Goal: Task Accomplishment & Management: Complete application form

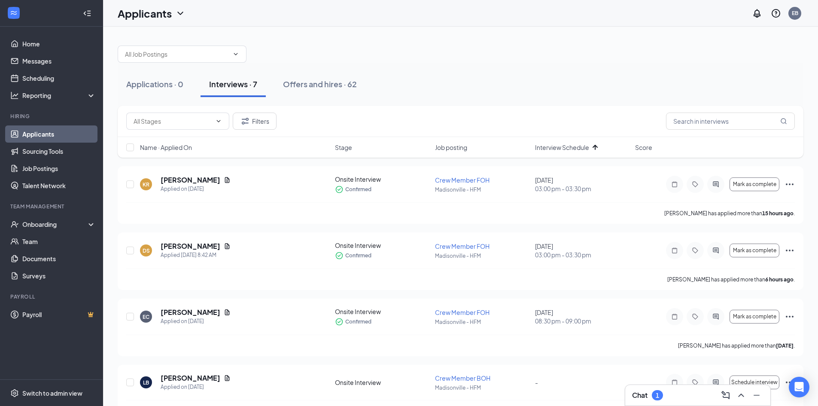
click at [658, 394] on div "1" at bounding box center [656, 394] width 3 height 7
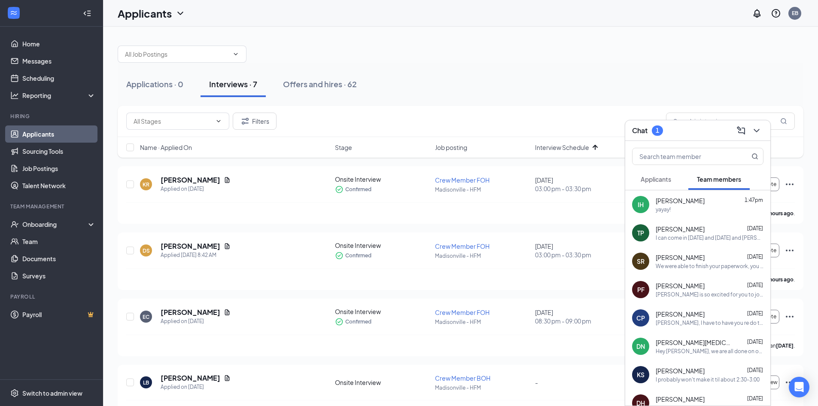
click at [666, 179] on span "Applicants" at bounding box center [655, 179] width 30 height 8
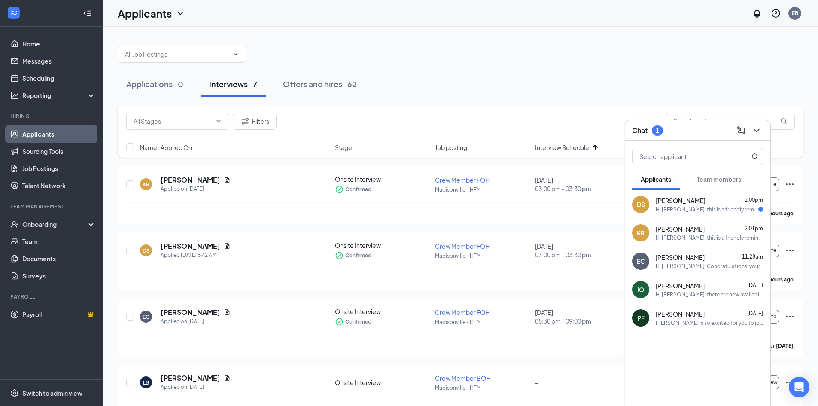
click at [695, 214] on div "DS [PERSON_NAME] 2:00pm Hi [PERSON_NAME], this is a friendly reminder. Your mee…" at bounding box center [697, 204] width 145 height 28
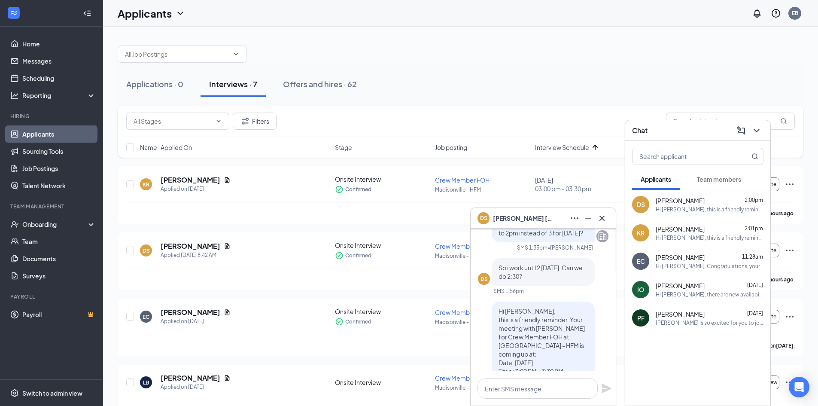
scroll to position [-129, 0]
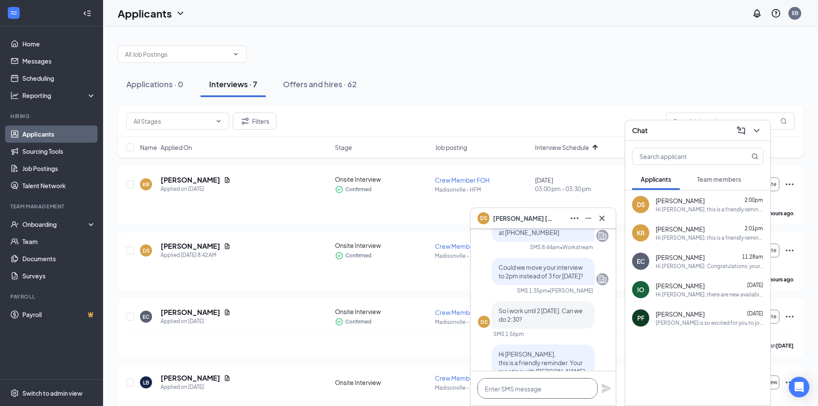
click at [555, 392] on textarea at bounding box center [537, 388] width 120 height 21
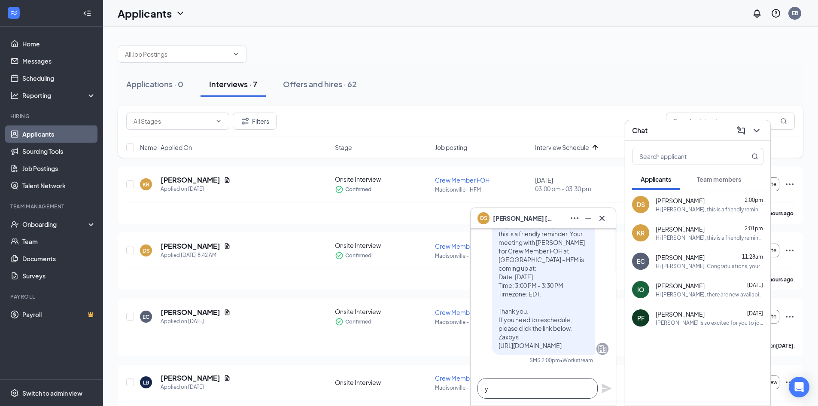
scroll to position [0, 0]
type textarea "yes that is fine. Thank you"
click at [605, 387] on icon "Plane" at bounding box center [605, 387] width 9 height 9
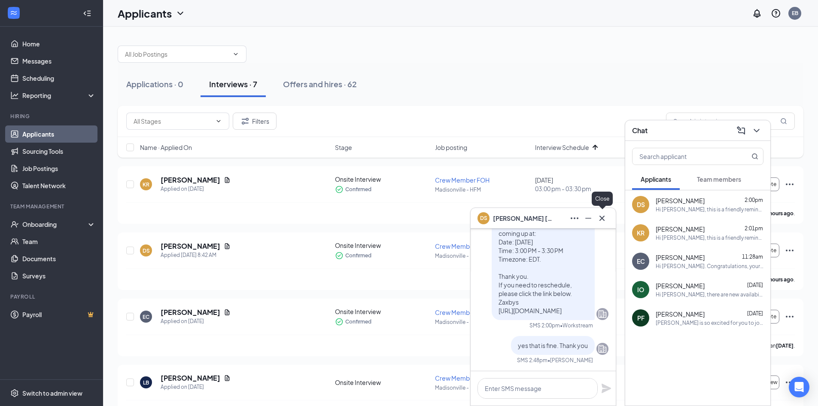
click at [605, 213] on icon "Cross" at bounding box center [602, 218] width 10 height 10
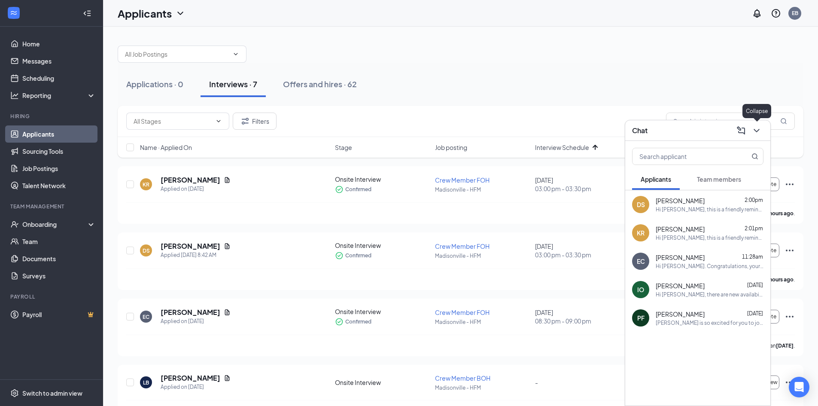
click at [752, 136] on button at bounding box center [756, 131] width 14 height 14
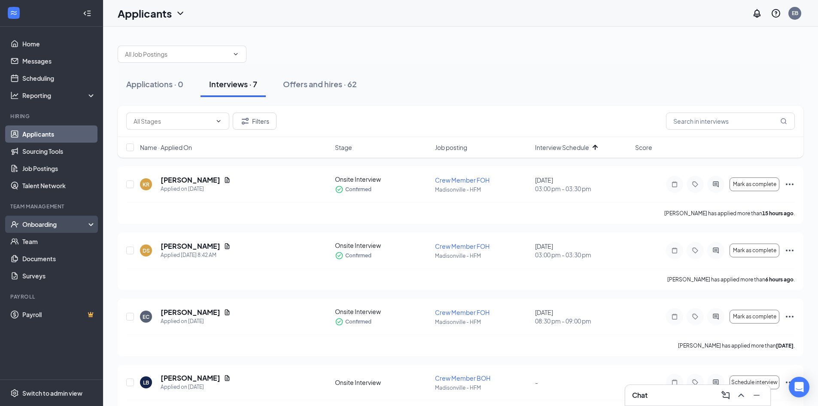
click at [40, 223] on div "Onboarding" at bounding box center [55, 224] width 66 height 9
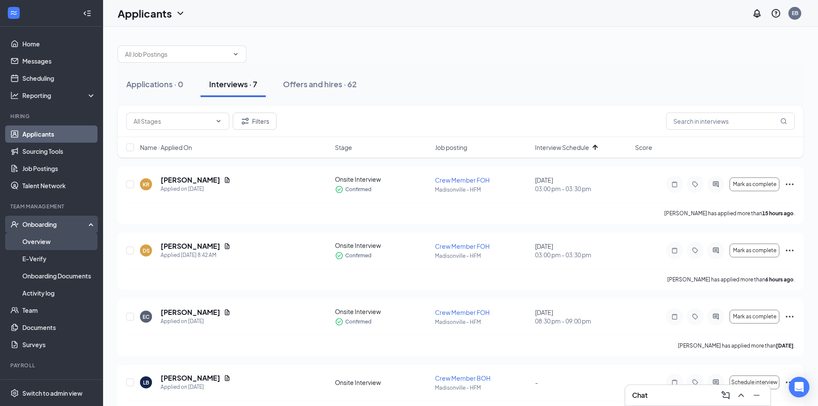
click at [54, 239] on link "Overview" at bounding box center [58, 241] width 73 height 17
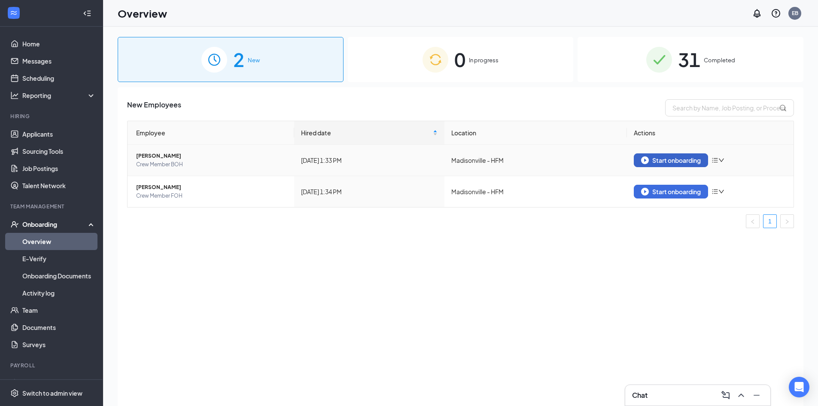
click at [656, 161] on div "Start onboarding" at bounding box center [671, 160] width 60 height 8
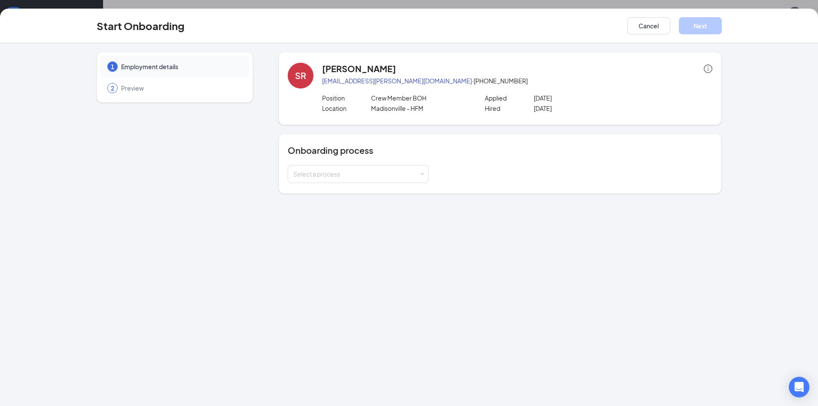
scroll to position [39, 0]
click at [417, 177] on div "Select a process" at bounding box center [356, 174] width 126 height 9
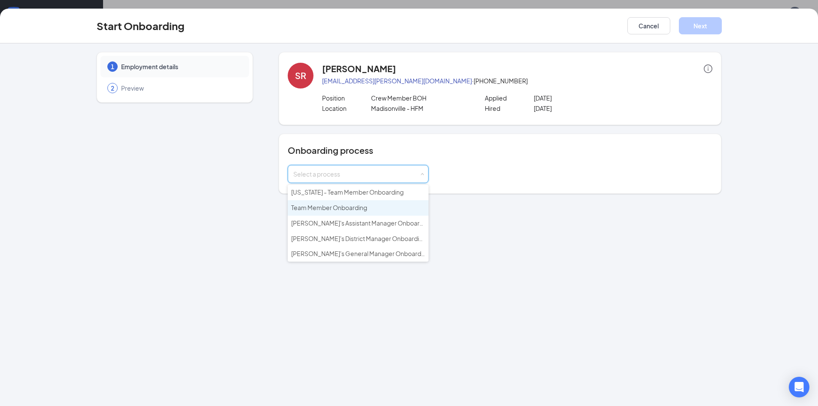
click at [382, 208] on li "Team Member Onboarding" at bounding box center [358, 207] width 141 height 15
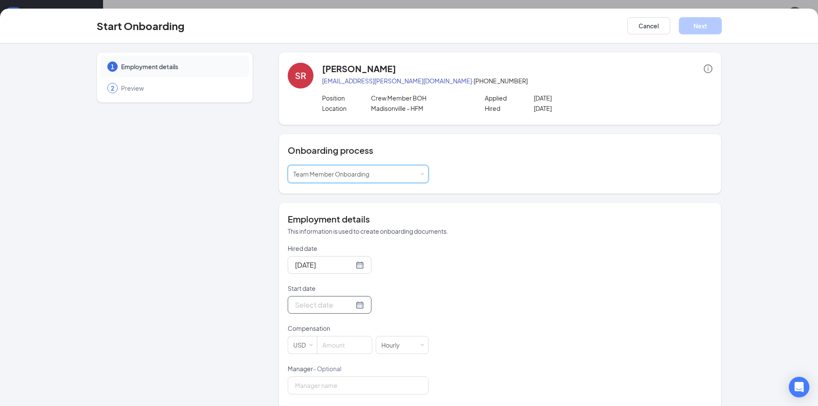
click at [350, 304] on div at bounding box center [329, 304] width 69 height 11
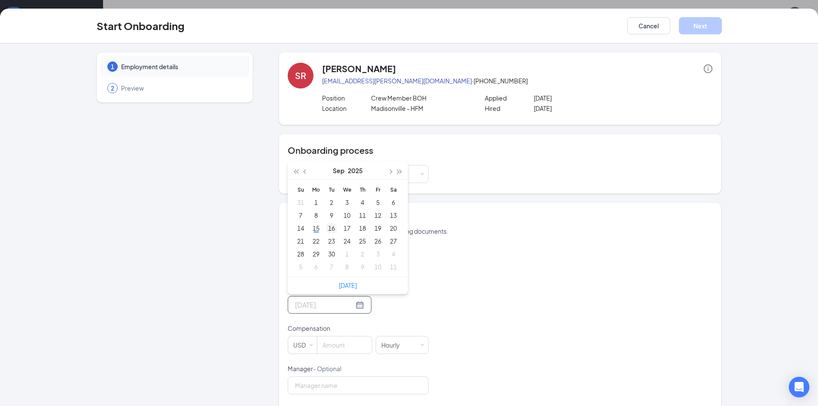
type input "[DATE]"
click at [326, 230] on div "16" at bounding box center [331, 228] width 10 height 10
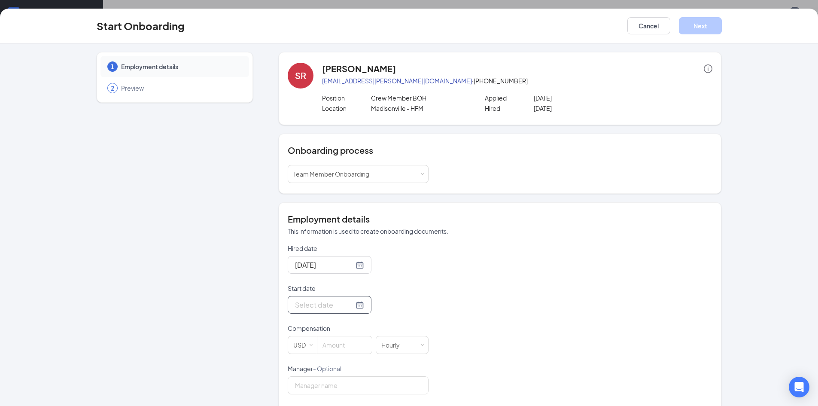
click at [348, 305] on div at bounding box center [329, 304] width 69 height 11
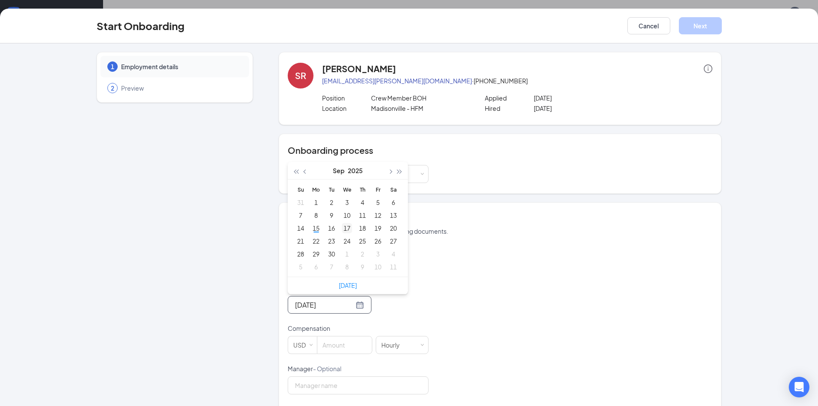
type input "[DATE]"
click at [343, 226] on div "17" at bounding box center [347, 228] width 10 height 10
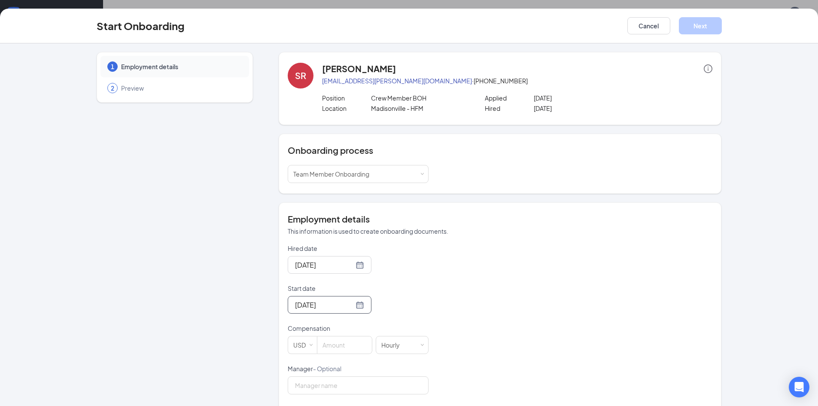
click at [440, 295] on div "Hired date [DATE] Start date [DATE] [DATE] Su Mo Tu We Th Fr Sa 31 1 2 3 4 5 6 …" at bounding box center [500, 384] width 424 height 281
click at [352, 346] on input at bounding box center [344, 344] width 55 height 17
type input "12"
click at [444, 316] on div "Hired date [DATE] Start date [DATE] [DATE] Su Mo Tu We Th Fr Sa 31 1 2 3 4 5 6 …" at bounding box center [500, 384] width 424 height 281
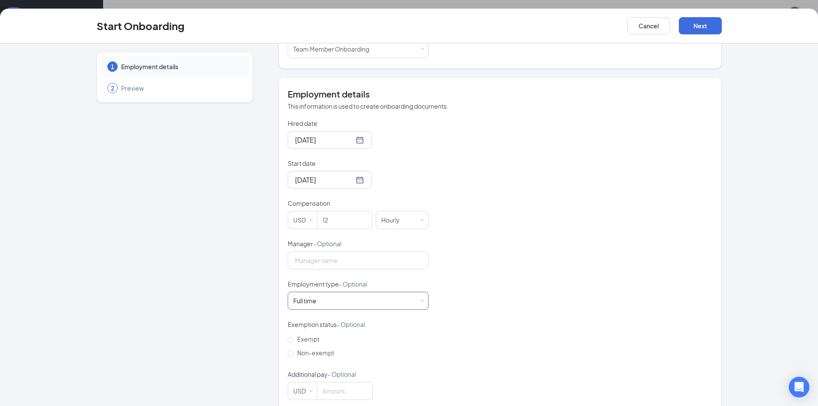
scroll to position [129, 0]
click at [326, 258] on input "Manager - Optional" at bounding box center [358, 256] width 141 height 18
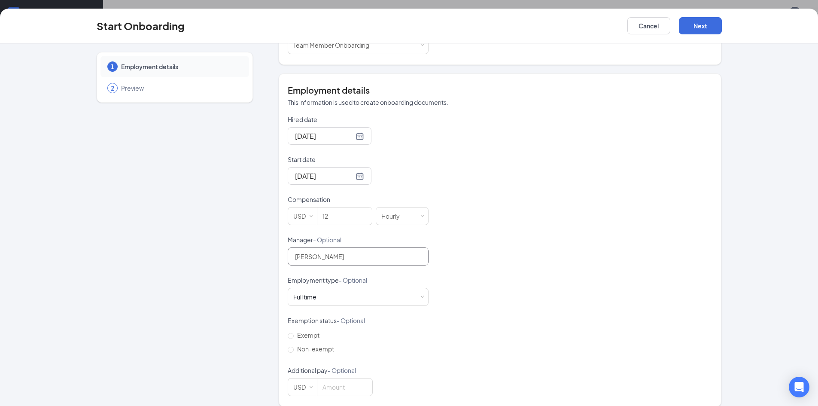
type input "[PERSON_NAME]"
click at [440, 256] on div "Hired date [DATE] Start date [DATE] [DATE] Su Mo Tu We Th Fr Sa 31 1 2 3 4 5 6 …" at bounding box center [500, 255] width 424 height 281
click at [392, 292] on div "Full time Works 30+ hours per week and is reasonably expected to work" at bounding box center [358, 296] width 130 height 17
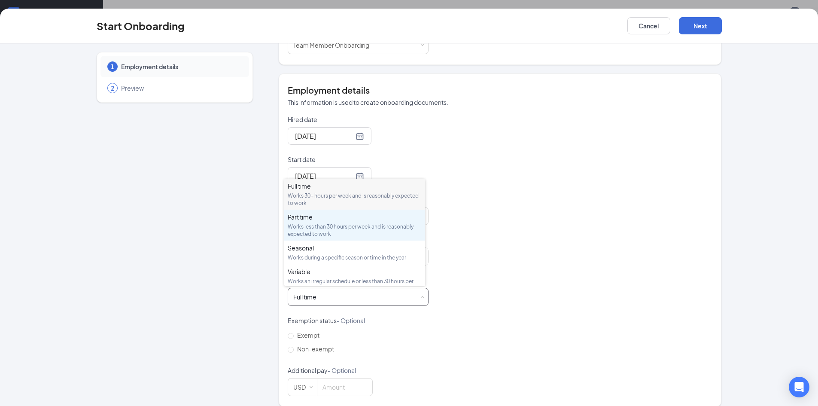
click at [339, 214] on div "Part time" at bounding box center [355, 216] width 134 height 9
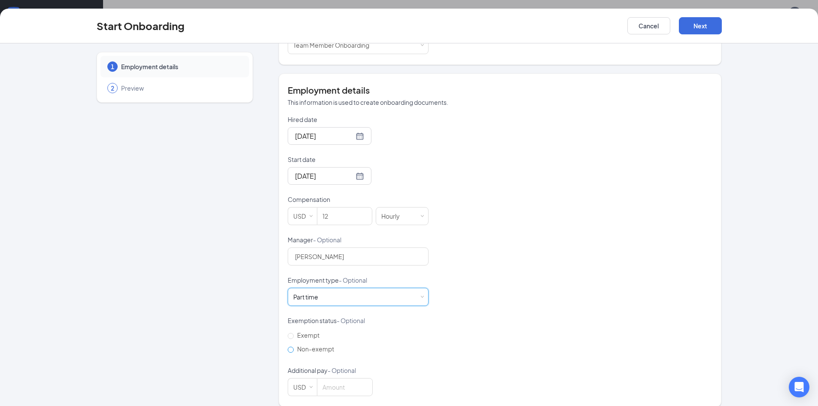
click at [307, 348] on span "Non-exempt" at bounding box center [316, 349] width 44 height 8
click at [294, 348] on input "Non-exempt" at bounding box center [291, 349] width 6 height 6
radio input "true"
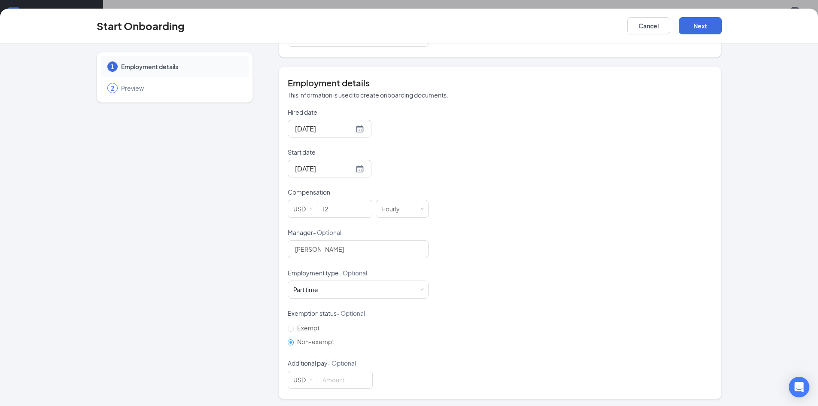
scroll to position [138, 0]
click at [697, 28] on button "Next" at bounding box center [700, 25] width 43 height 17
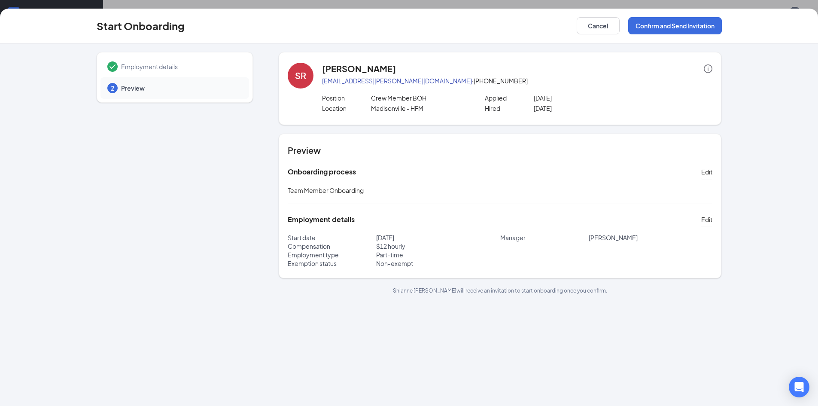
scroll to position [0, 0]
click at [694, 27] on button "Confirm and Send Invitation" at bounding box center [675, 25] width 94 height 17
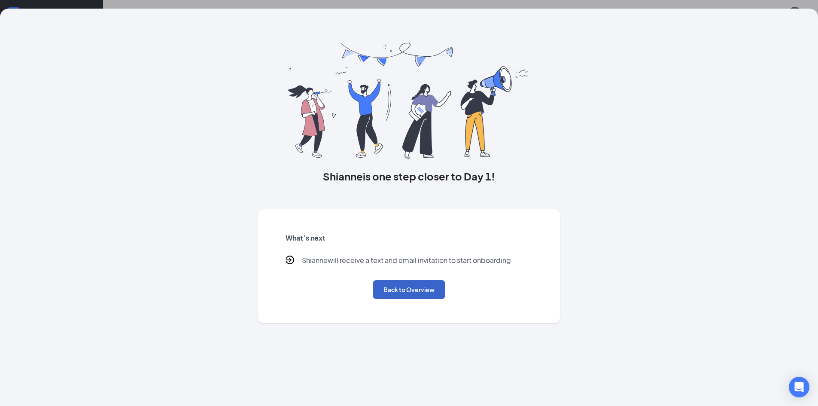
click at [430, 293] on button "Back to Overview" at bounding box center [409, 289] width 73 height 19
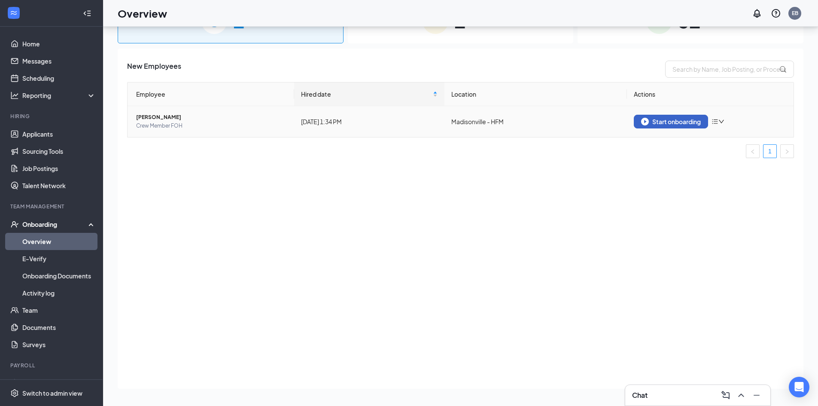
click at [660, 124] on div "Start onboarding" at bounding box center [671, 122] width 60 height 8
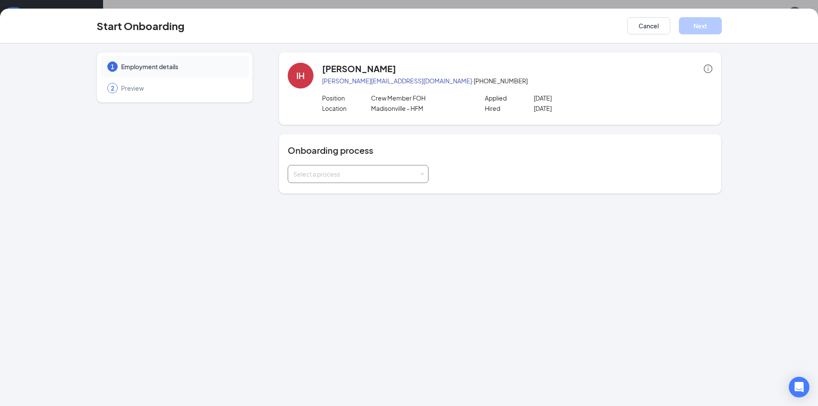
click at [376, 177] on div "Select a process" at bounding box center [356, 174] width 126 height 9
click at [371, 210] on li "Team Member Onboarding" at bounding box center [358, 207] width 141 height 15
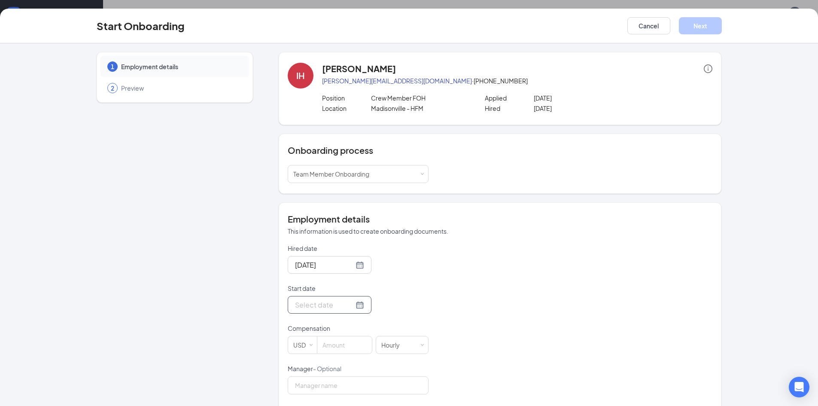
click at [350, 306] on div at bounding box center [329, 304] width 69 height 11
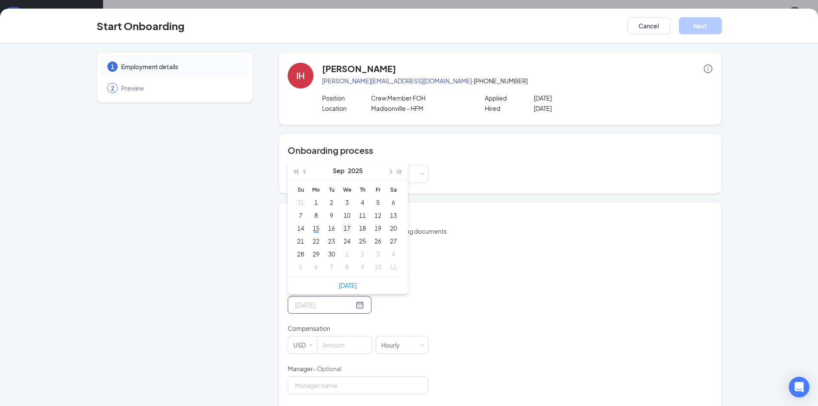
type input "[DATE]"
click at [348, 228] on div "17" at bounding box center [347, 228] width 10 height 10
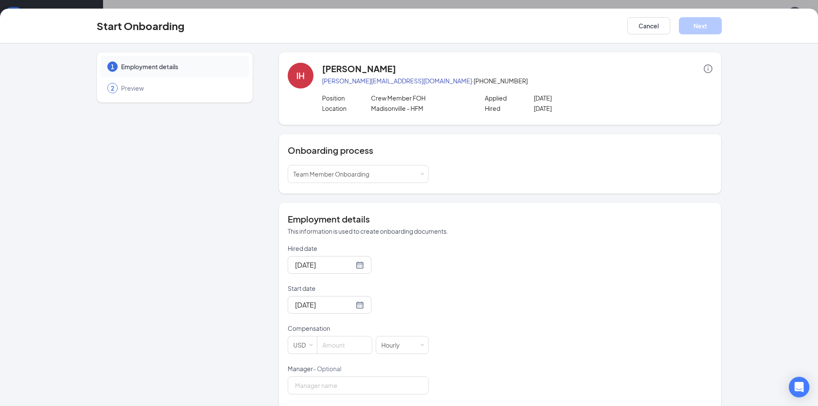
drag, startPoint x: 454, startPoint y: 275, endPoint x: 428, endPoint y: 303, distance: 38.0
click at [454, 275] on div "Hired date [DATE] Start date [DATE] [DATE] Su Mo Tu We Th Fr Sa 31 1 2 3 4 5 6 …" at bounding box center [500, 384] width 424 height 281
click at [353, 346] on input at bounding box center [344, 344] width 55 height 17
type input "12"
click at [544, 332] on div "Hired date [DATE] Start date [DATE] [DATE] Su Mo Tu We Th Fr Sa 31 1 2 3 4 5 6 …" at bounding box center [500, 384] width 424 height 281
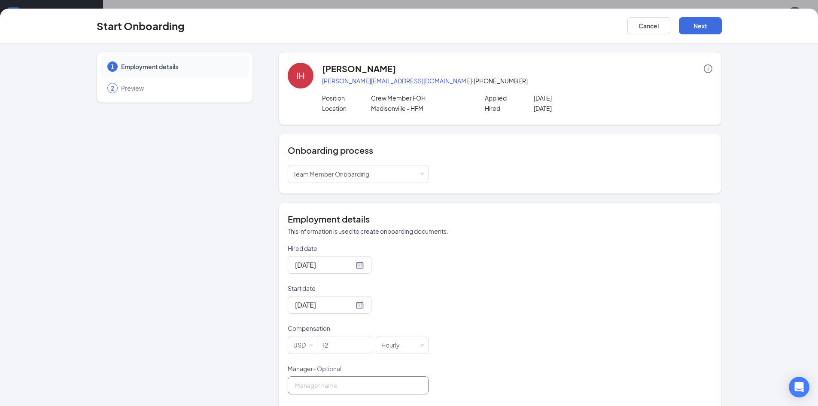
click at [388, 380] on input "Manager - Optional" at bounding box center [358, 385] width 141 height 18
type input "[PERSON_NAME]"
click at [576, 329] on div "Hired date [DATE] Start date [DATE] [DATE] Su Mo Tu We Th Fr Sa 31 1 2 3 4 5 6 …" at bounding box center [500, 384] width 424 height 281
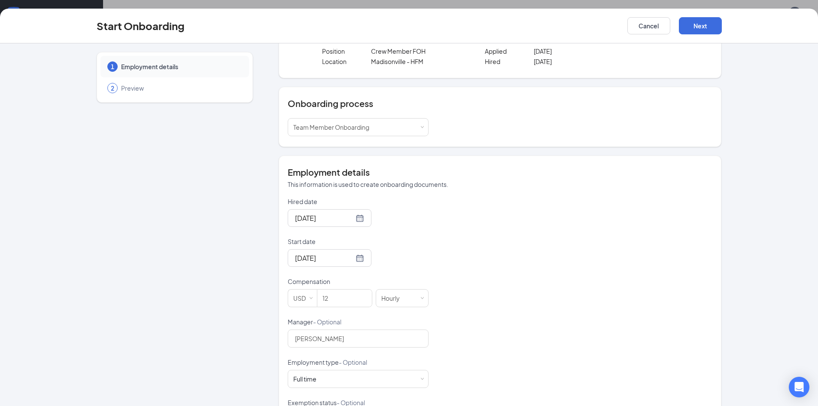
scroll to position [129, 0]
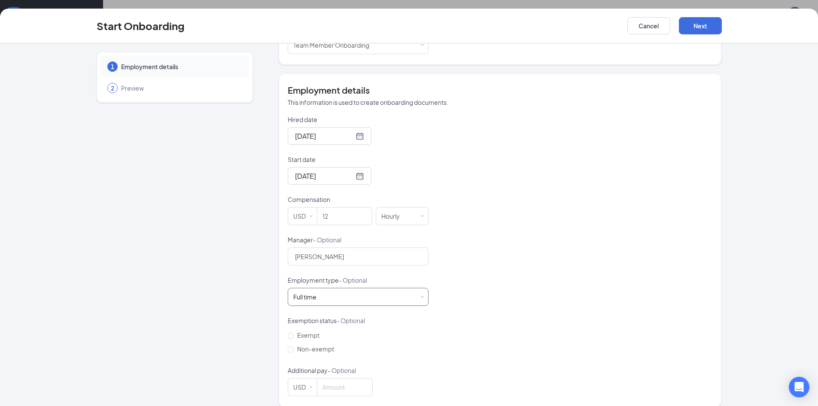
click at [384, 301] on div "Full time Works 30+ hours per week and is reasonably expected to work" at bounding box center [358, 296] width 130 height 17
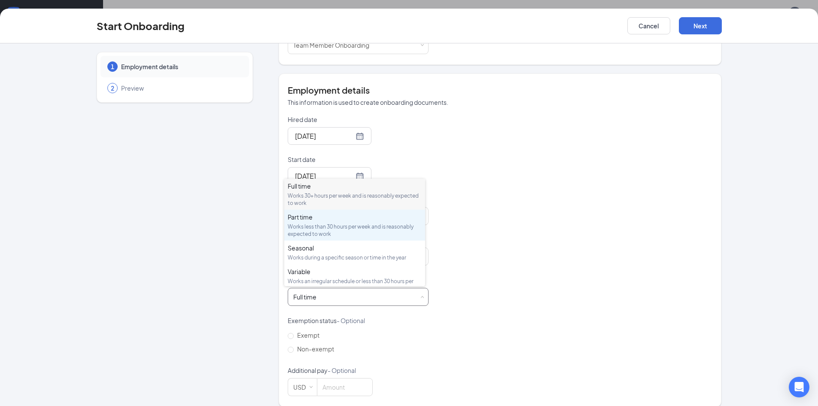
click at [363, 225] on div "Works less than 30 hours per week and is reasonably expected to work" at bounding box center [355, 230] width 134 height 15
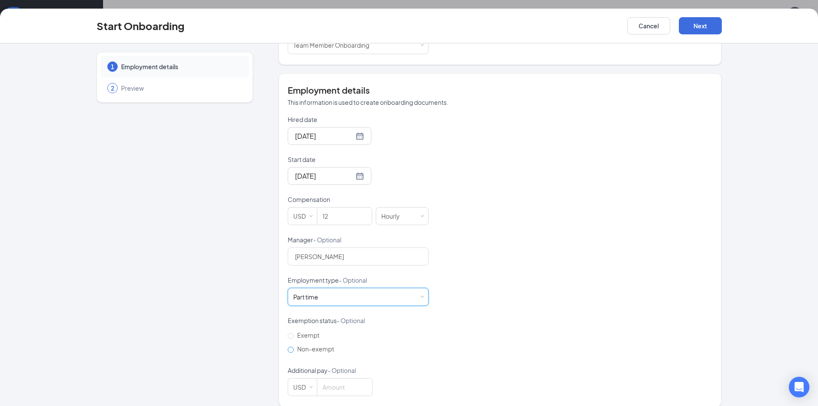
click at [300, 348] on span "Non-exempt" at bounding box center [316, 349] width 44 height 8
click at [294, 348] on input "Non-exempt" at bounding box center [291, 349] width 6 height 6
radio input "true"
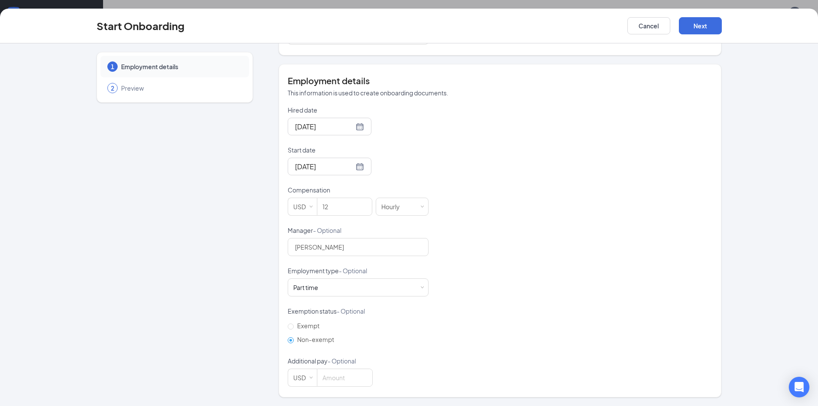
scroll to position [39, 0]
click at [698, 23] on button "Next" at bounding box center [700, 25] width 43 height 17
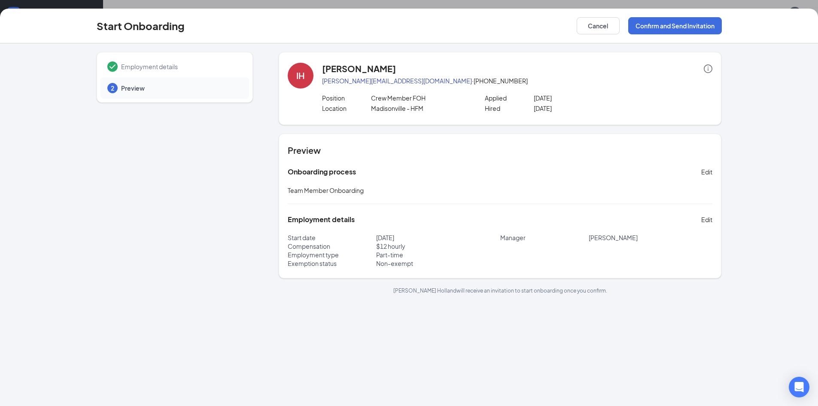
scroll to position [0, 0]
click at [662, 29] on button "Confirm and Send Invitation" at bounding box center [675, 25] width 94 height 17
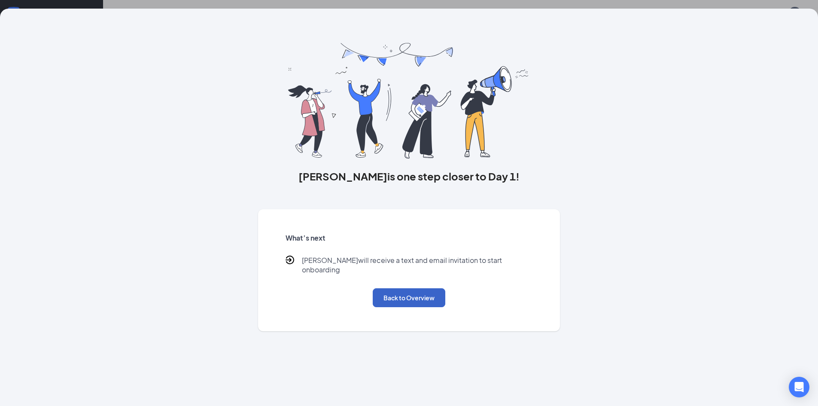
click at [418, 297] on button "Back to Overview" at bounding box center [409, 297] width 73 height 19
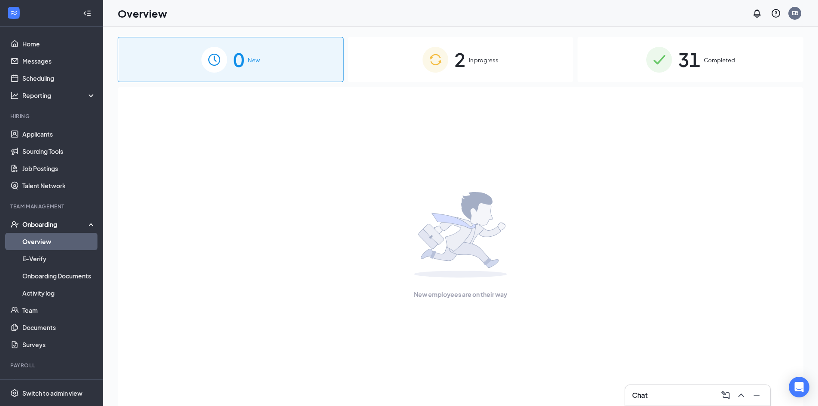
click at [647, 390] on div "Chat" at bounding box center [697, 395] width 131 height 14
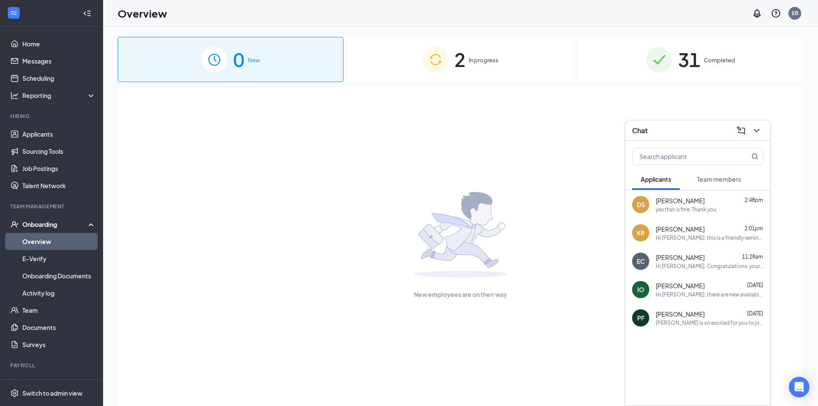
click at [703, 185] on button "Team members" at bounding box center [718, 178] width 61 height 21
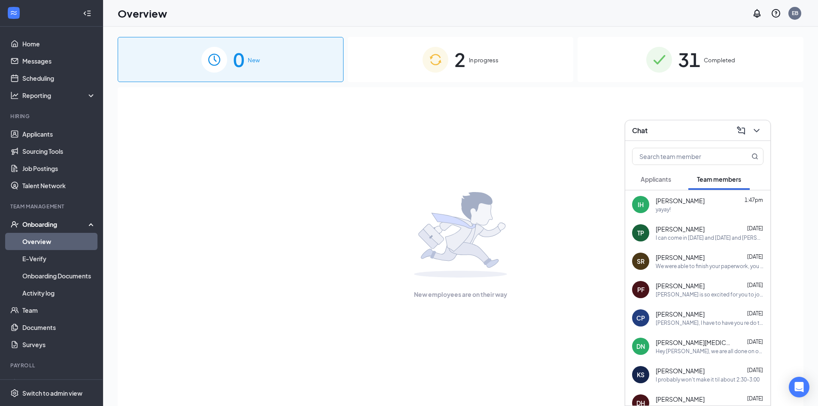
click at [702, 211] on div "yayay!" at bounding box center [709, 209] width 108 height 7
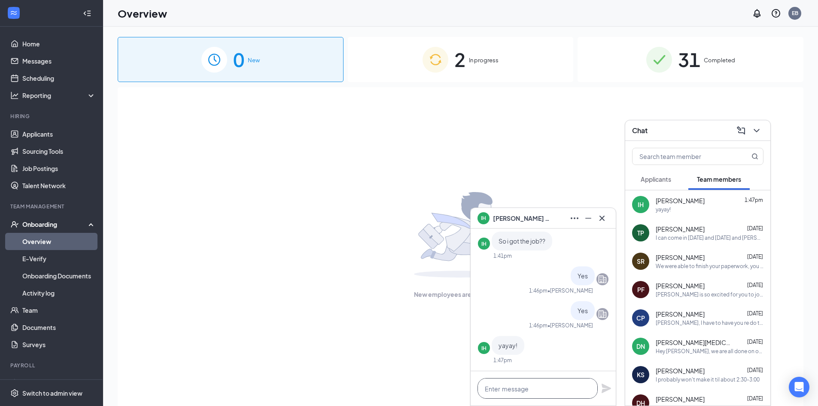
click at [562, 388] on textarea at bounding box center [537, 388] width 120 height 21
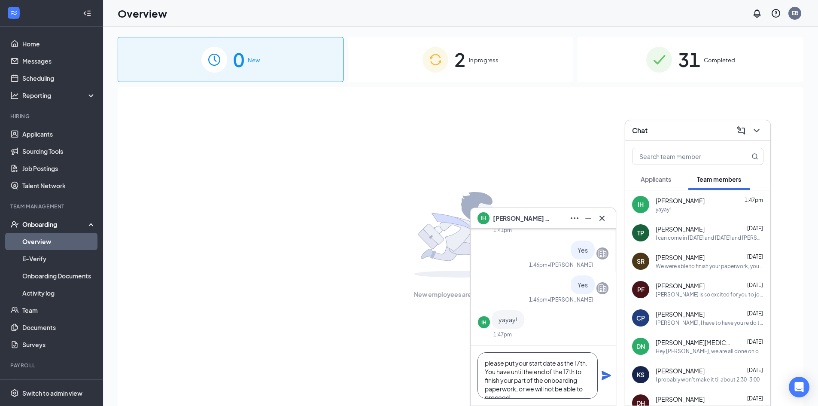
drag, startPoint x: 551, startPoint y: 391, endPoint x: 448, endPoint y: 333, distance: 118.0
click at [448, 333] on div "IH [PERSON_NAME] IH [PERSON_NAME] Team member Crew Member FOH • Madisonville - …" at bounding box center [460, 236] width 715 height 418
type textarea "please put your start date as the 17th. You have until the end of the 17th to f…"
click at [607, 376] on icon "Plane" at bounding box center [605, 374] width 9 height 9
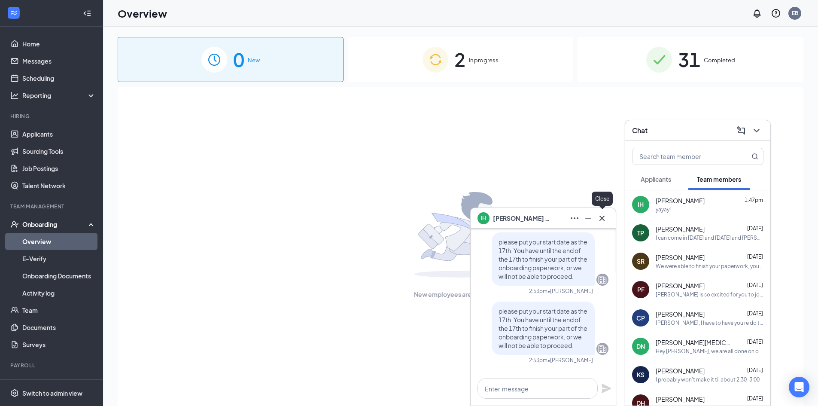
click at [600, 224] on button at bounding box center [602, 218] width 14 height 14
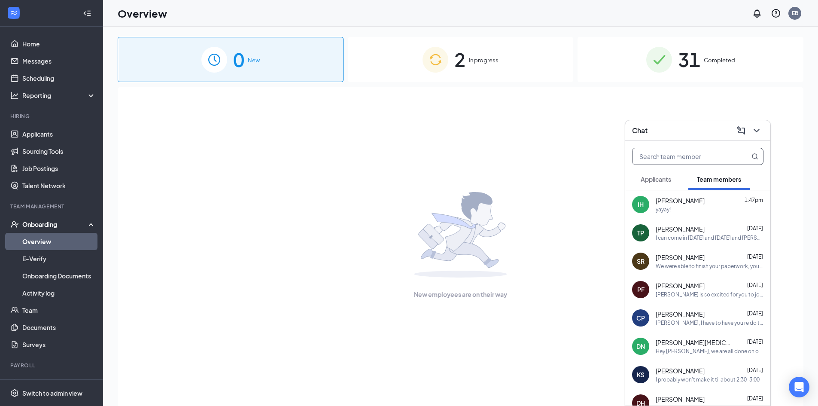
click at [706, 159] on input "text" at bounding box center [683, 156] width 102 height 16
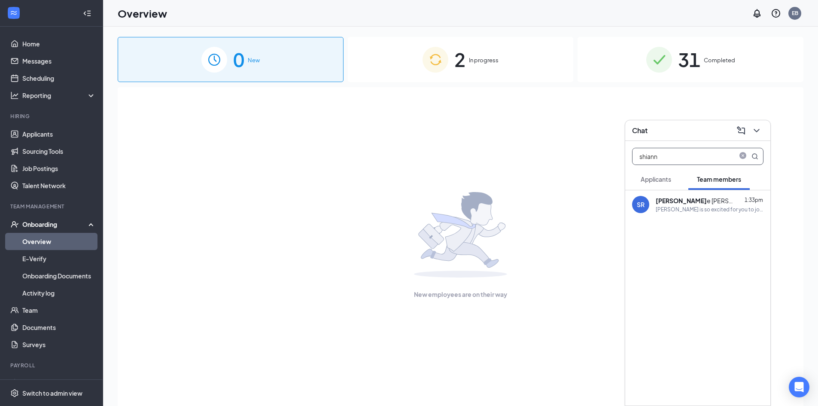
type input "shiann"
click at [716, 212] on div "[PERSON_NAME] is so excited for you to join our team! Do you know anyone else w…" at bounding box center [709, 209] width 108 height 7
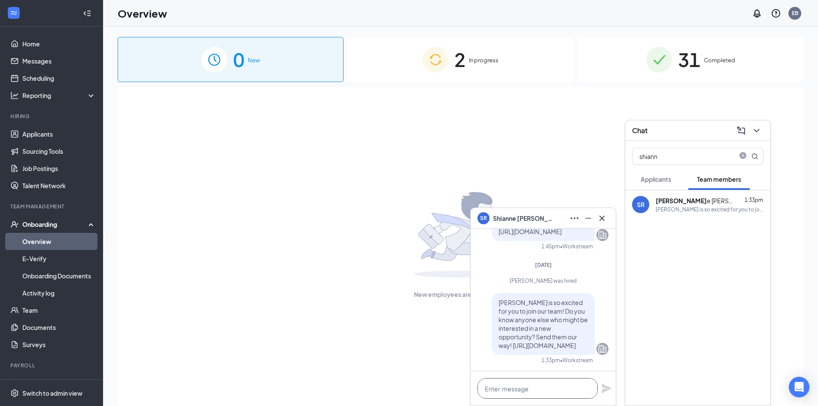
click at [534, 395] on textarea at bounding box center [537, 388] width 120 height 21
paste textarea "please put your start date as the 17th. You have until the end of the 17th to f…"
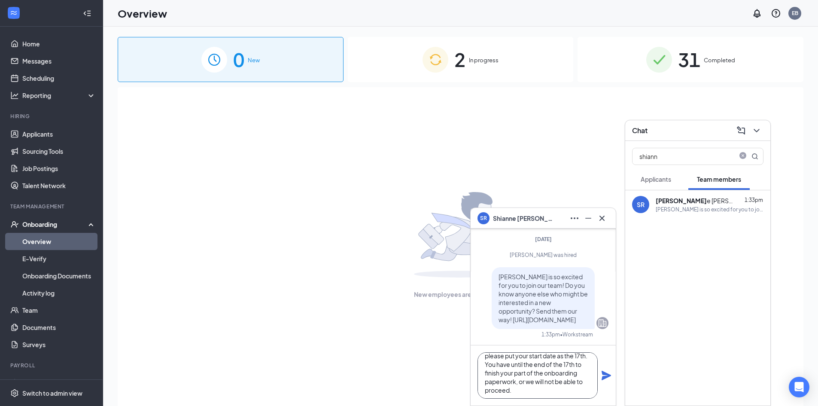
scroll to position [9, 0]
type textarea "please put your start date as the 17th. You have until the end of the 17th to f…"
click at [602, 375] on icon "Plane" at bounding box center [606, 375] width 10 height 10
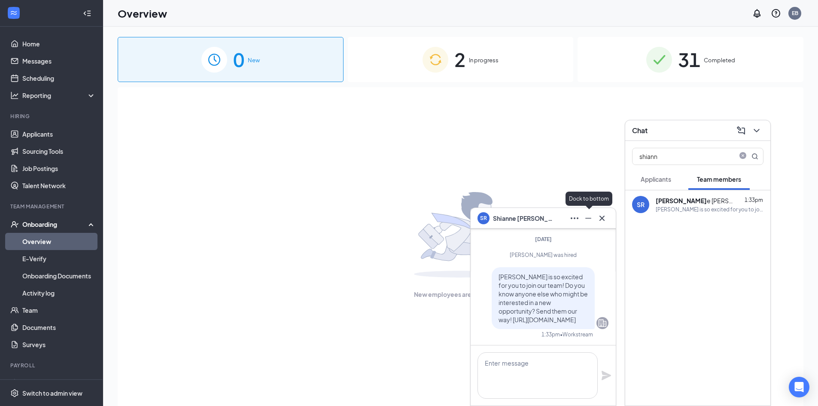
scroll to position [0, 0]
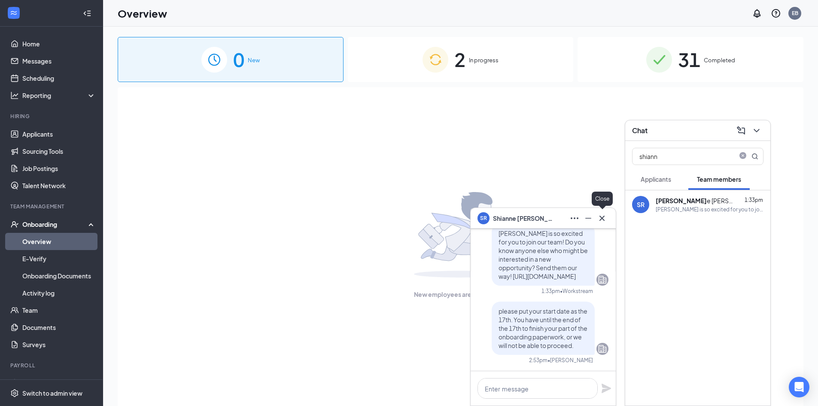
click at [601, 215] on icon "Cross" at bounding box center [602, 218] width 10 height 10
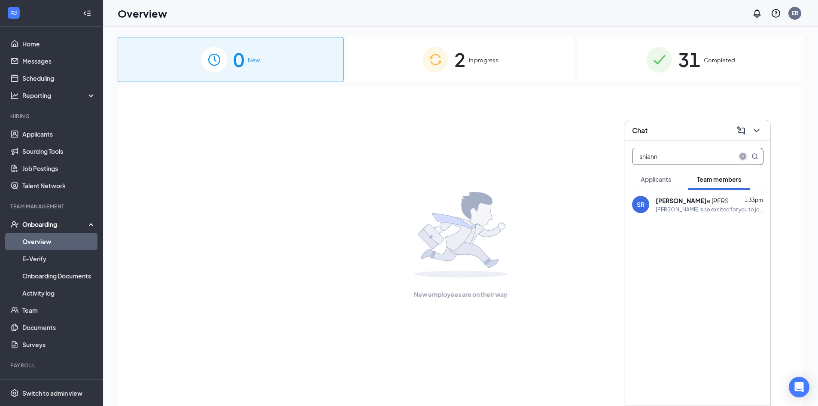
click at [742, 155] on icon "close-circle" at bounding box center [742, 156] width 7 height 7
click at [756, 135] on icon "ChevronDown" at bounding box center [756, 130] width 10 height 10
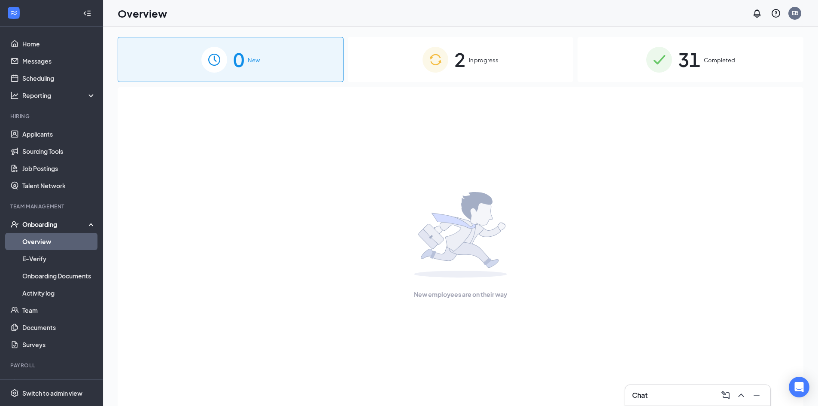
click at [489, 52] on div "2 In progress" at bounding box center [461, 59] width 226 height 45
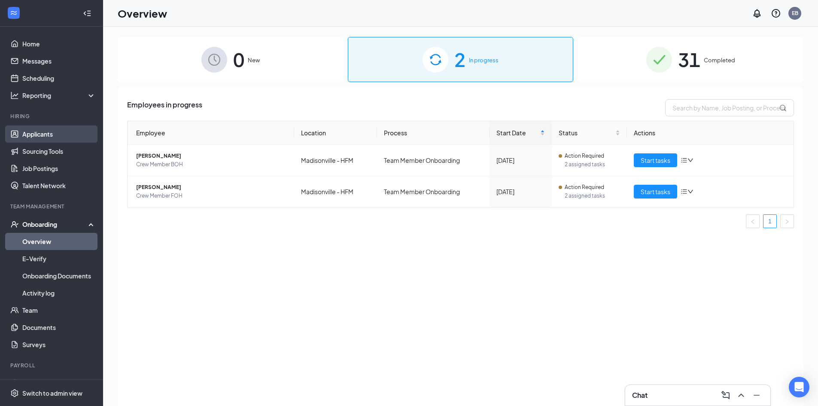
click at [46, 136] on link "Applicants" at bounding box center [58, 133] width 73 height 17
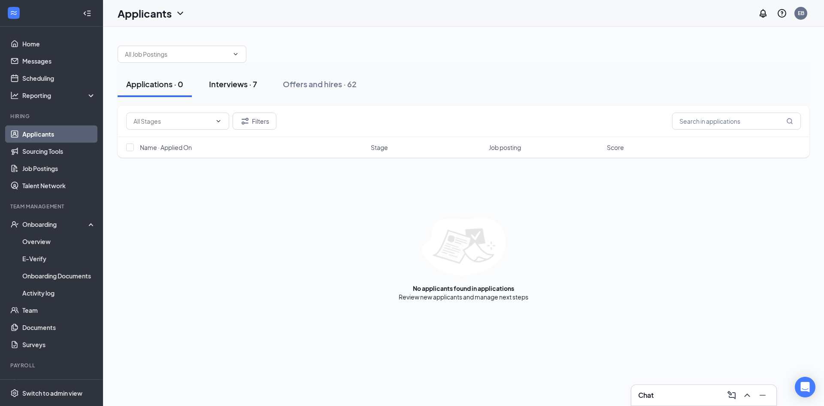
click at [249, 89] on button "Interviews · 7" at bounding box center [232, 84] width 65 height 26
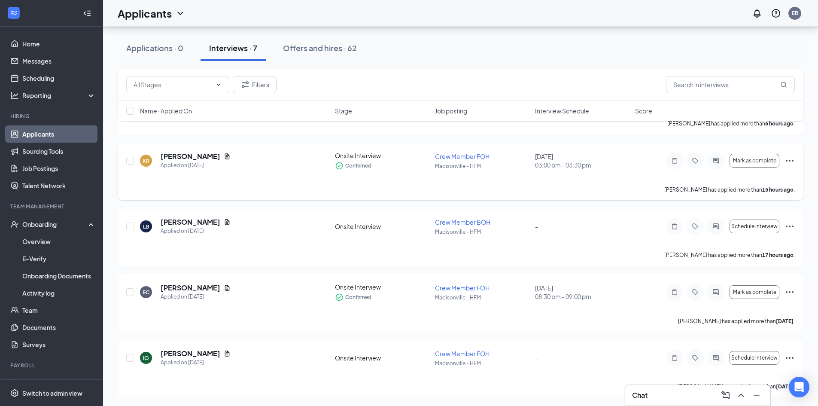
scroll to position [222, 0]
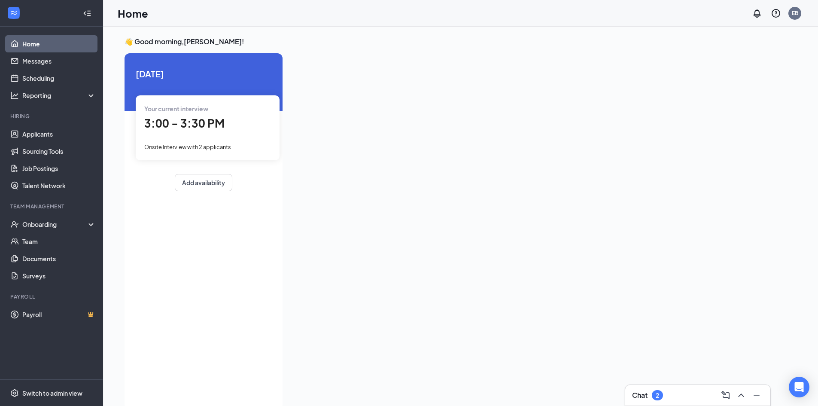
click at [693, 396] on div "Chat 2" at bounding box center [697, 395] width 131 height 14
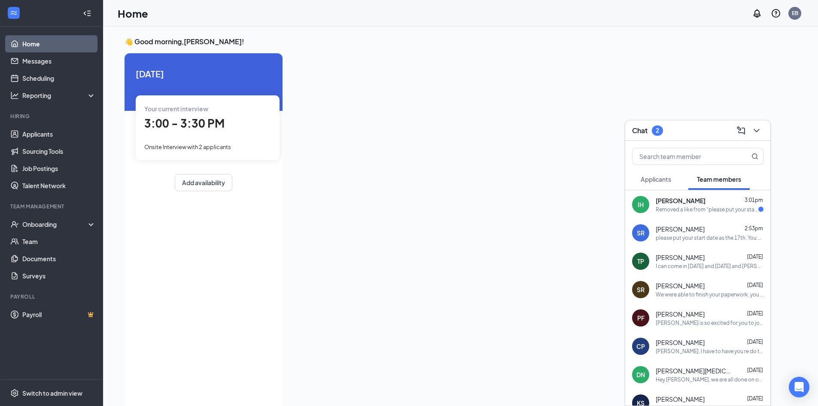
click at [705, 212] on div "Removed a like from “please put your start date as the 17th. You have until the…" at bounding box center [706, 209] width 103 height 7
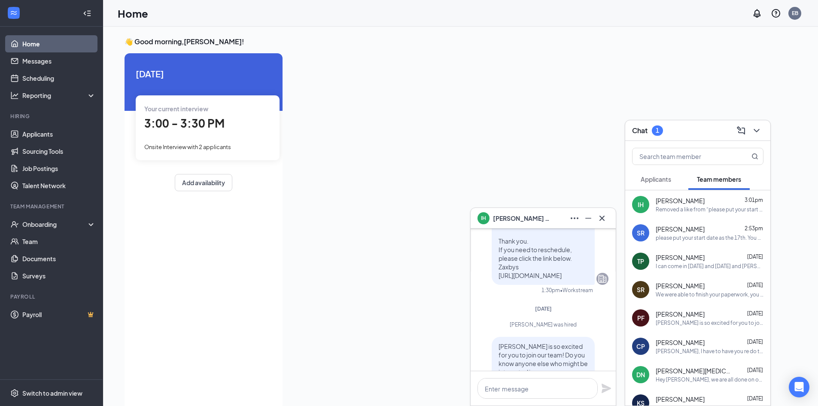
scroll to position [-386, 0]
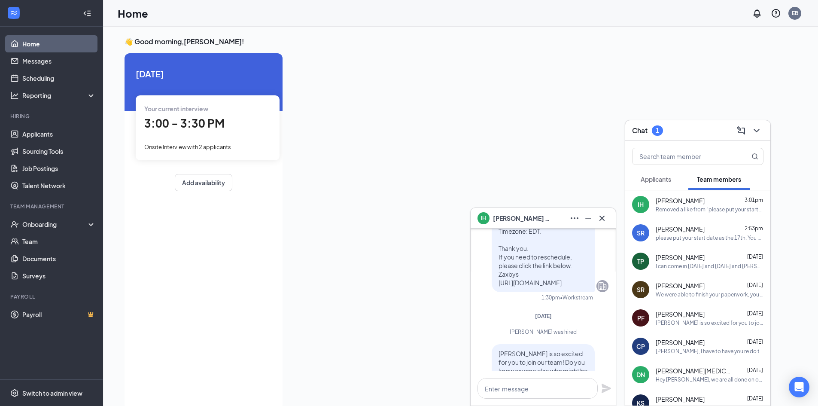
click at [604, 220] on icon "Cross" at bounding box center [602, 218] width 10 height 10
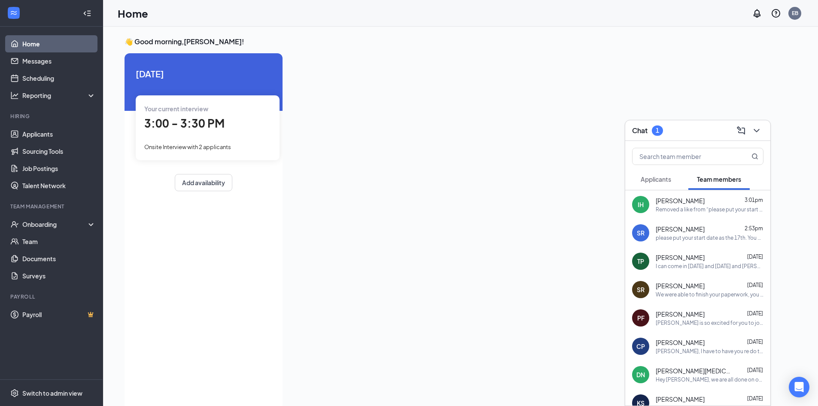
click at [658, 183] on div "Applicants" at bounding box center [655, 179] width 30 height 9
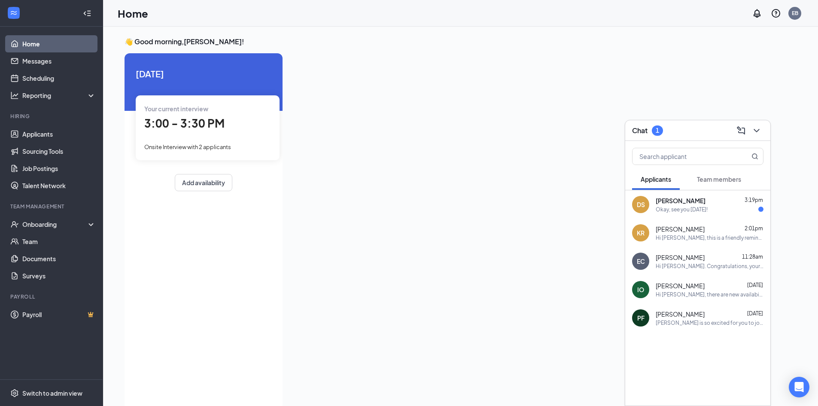
click at [701, 215] on div "DS [PERSON_NAME] 3:19pm Okay, see you [DATE]!" at bounding box center [697, 204] width 145 height 28
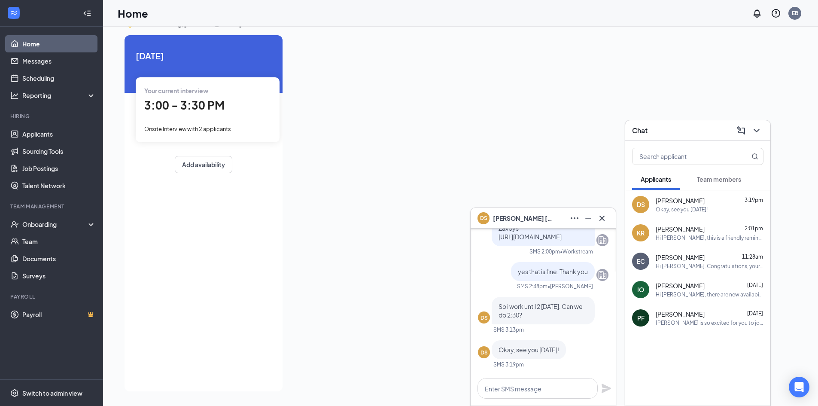
scroll to position [0, 0]
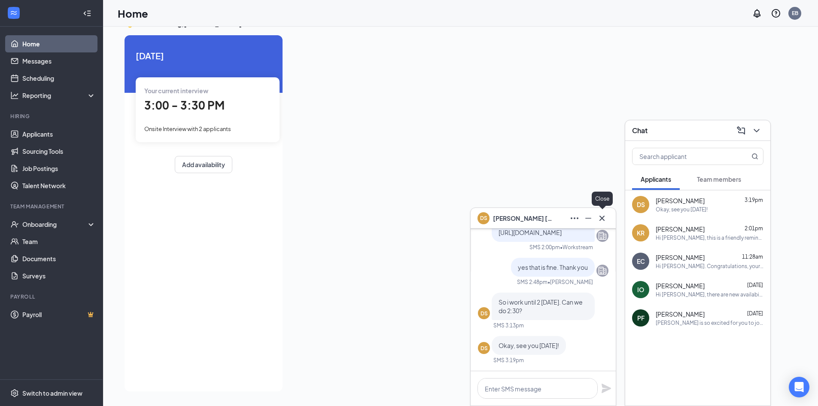
click at [603, 219] on icon "Cross" at bounding box center [601, 217] width 5 height 5
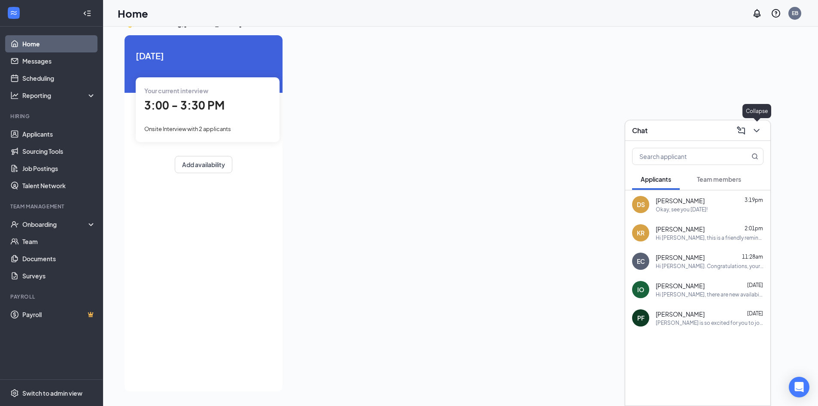
click at [760, 134] on icon "ChevronDown" at bounding box center [756, 130] width 10 height 10
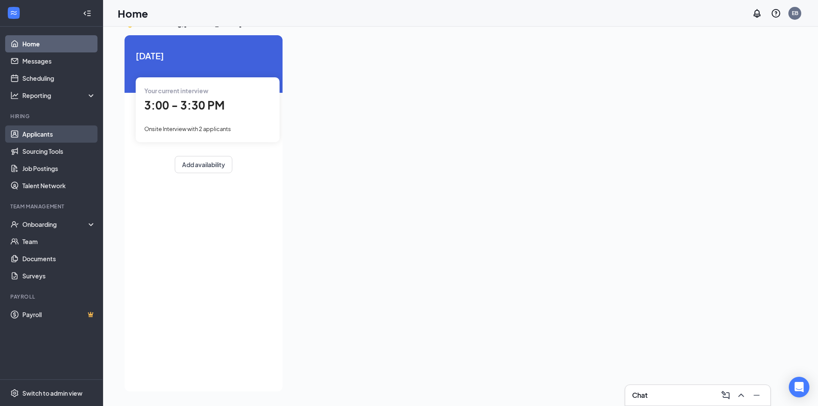
click at [22, 130] on link "Applicants" at bounding box center [58, 133] width 73 height 17
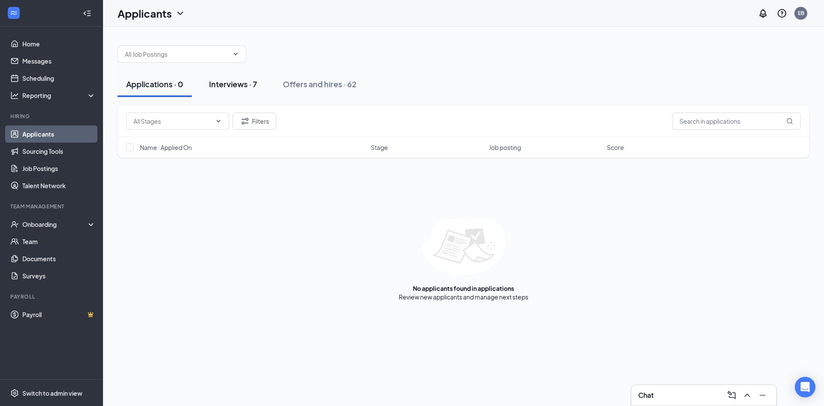
click at [227, 81] on div "Interviews · 7" at bounding box center [233, 84] width 48 height 11
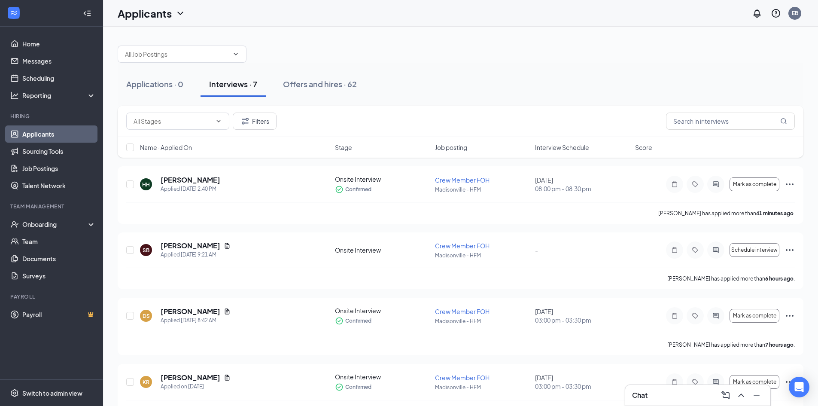
click at [570, 148] on span "Interview Schedule" at bounding box center [562, 147] width 54 height 9
click at [509, 77] on div "Applications · 0 Interviews · 7 Offers and hires · 62" at bounding box center [460, 84] width 685 height 26
